Goal: Find contact information: Find contact information

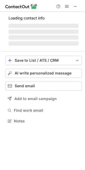
scroll to position [132, 85]
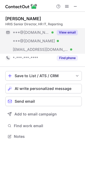
click at [65, 33] on button "View email" at bounding box center [67, 32] width 21 height 5
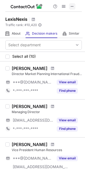
click at [73, 5] on span at bounding box center [72, 6] width 4 height 4
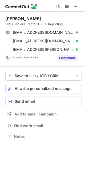
scroll to position [132, 85]
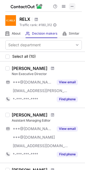
click at [73, 8] on span at bounding box center [72, 6] width 4 height 4
